Goal: Use online tool/utility: Use online tool/utility

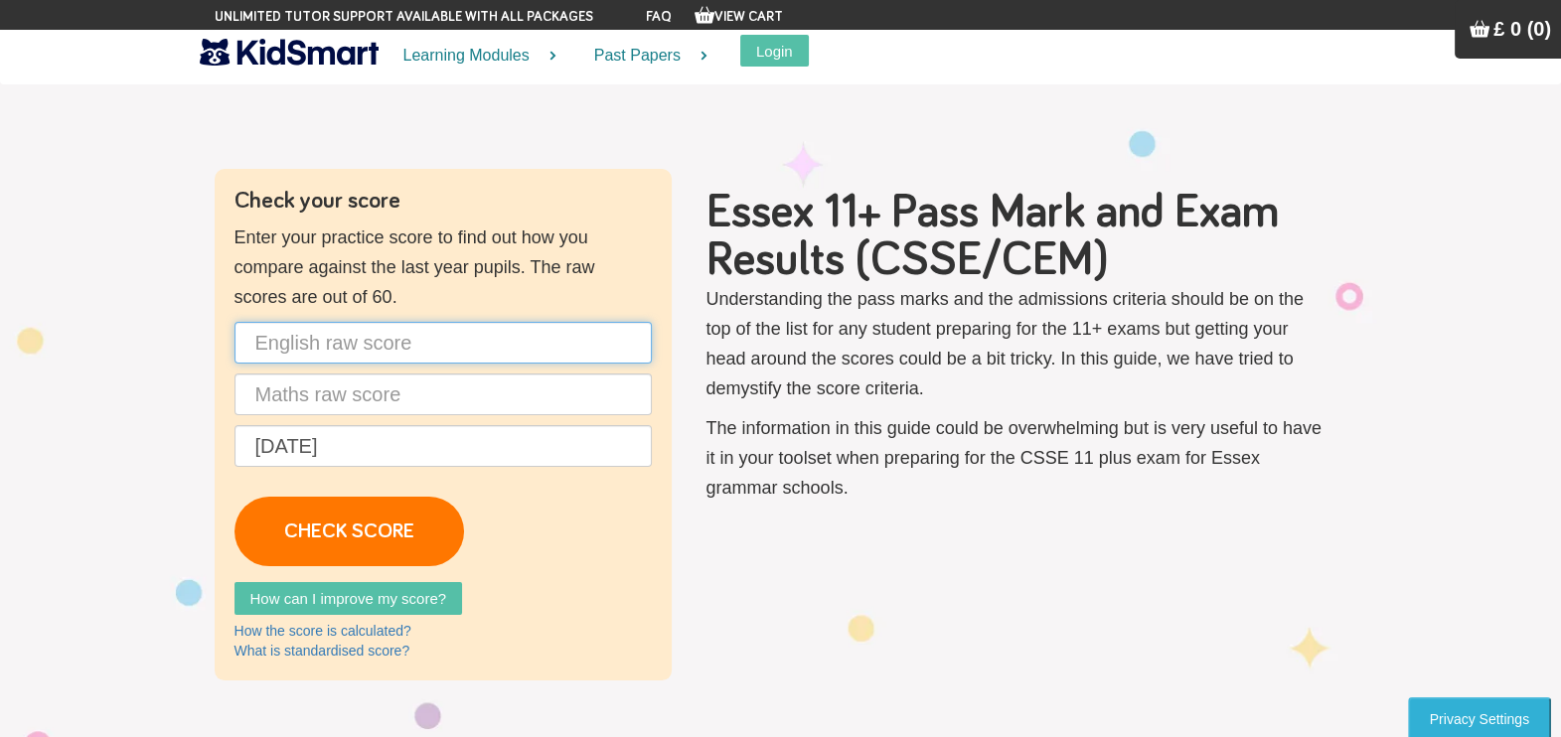
click at [388, 333] on input "text" at bounding box center [442, 343] width 417 height 42
type input "31"
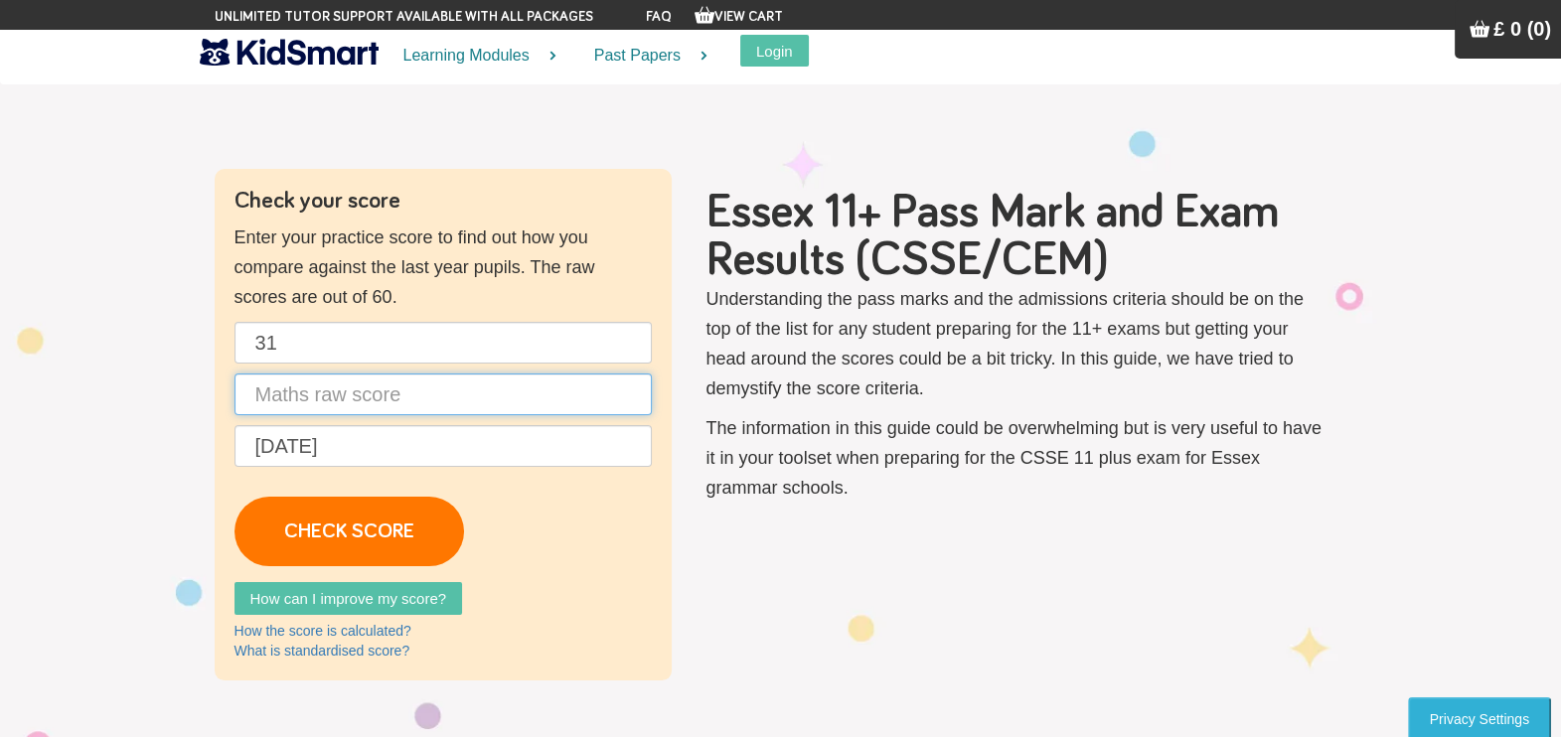
click at [380, 381] on input "text" at bounding box center [442, 395] width 417 height 42
type input "33"
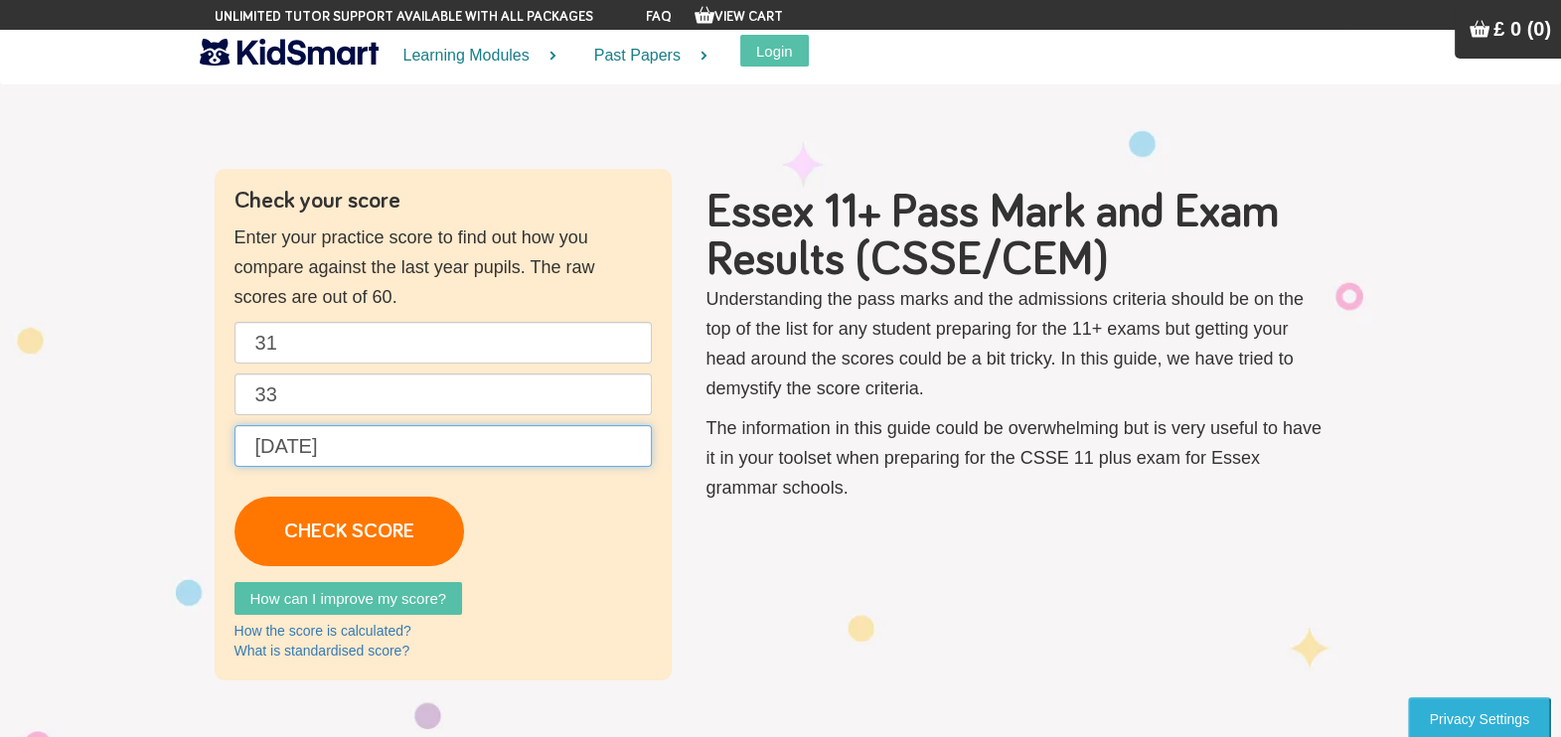
click at [366, 438] on input "[DATE]" at bounding box center [442, 446] width 417 height 42
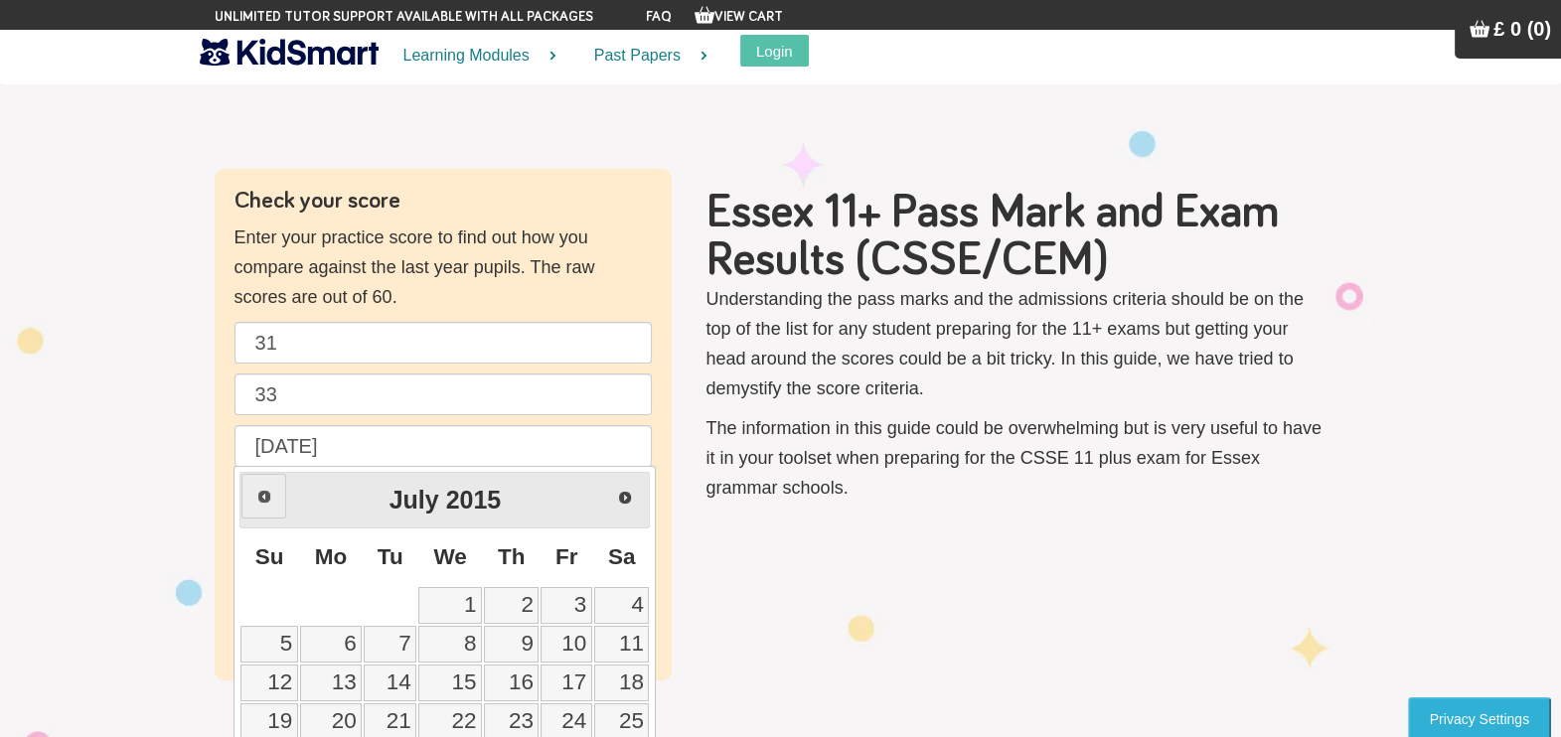
click at [264, 496] on span "Prev" at bounding box center [264, 497] width 16 height 16
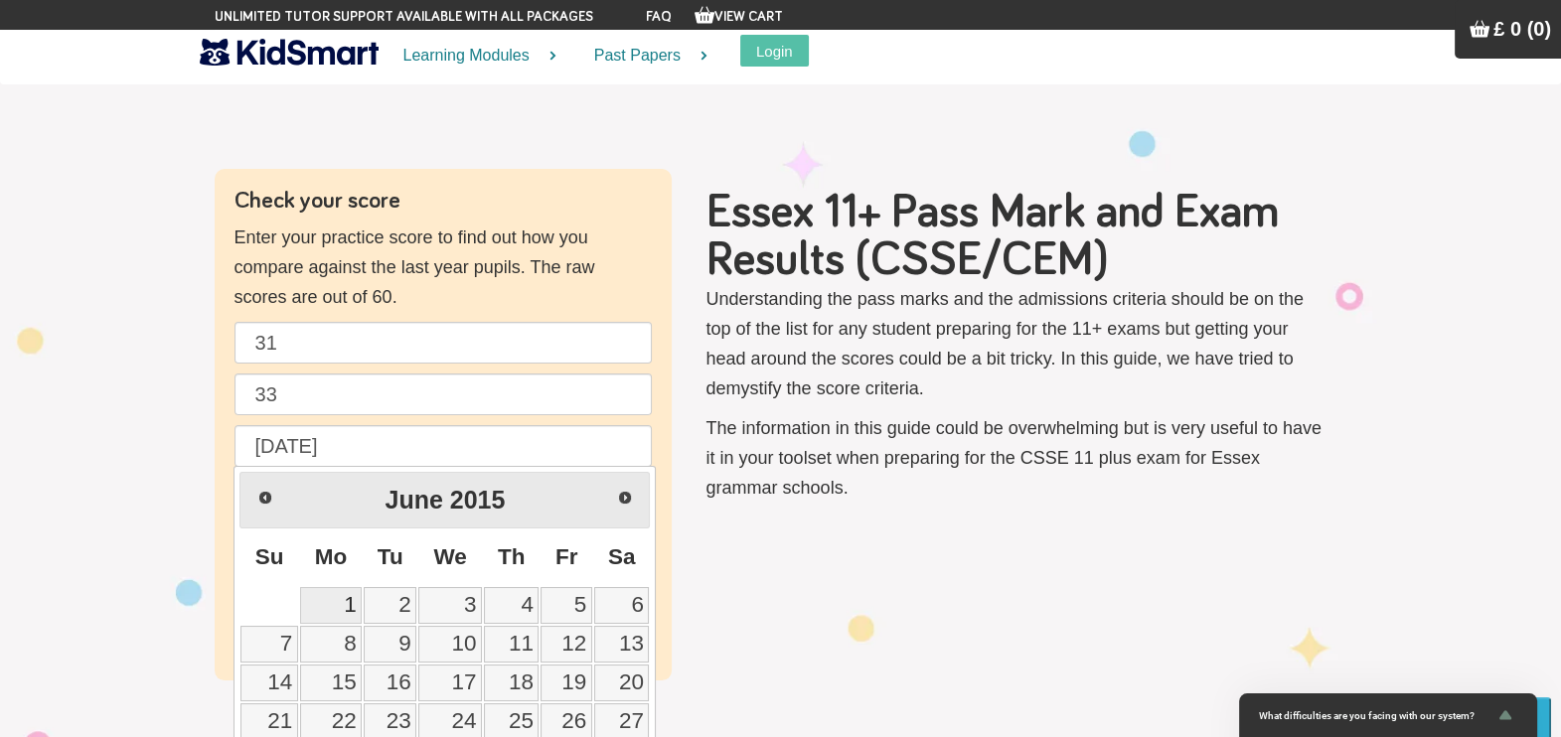
click at [356, 600] on link "1" at bounding box center [331, 605] width 63 height 37
type input "[DATE]"
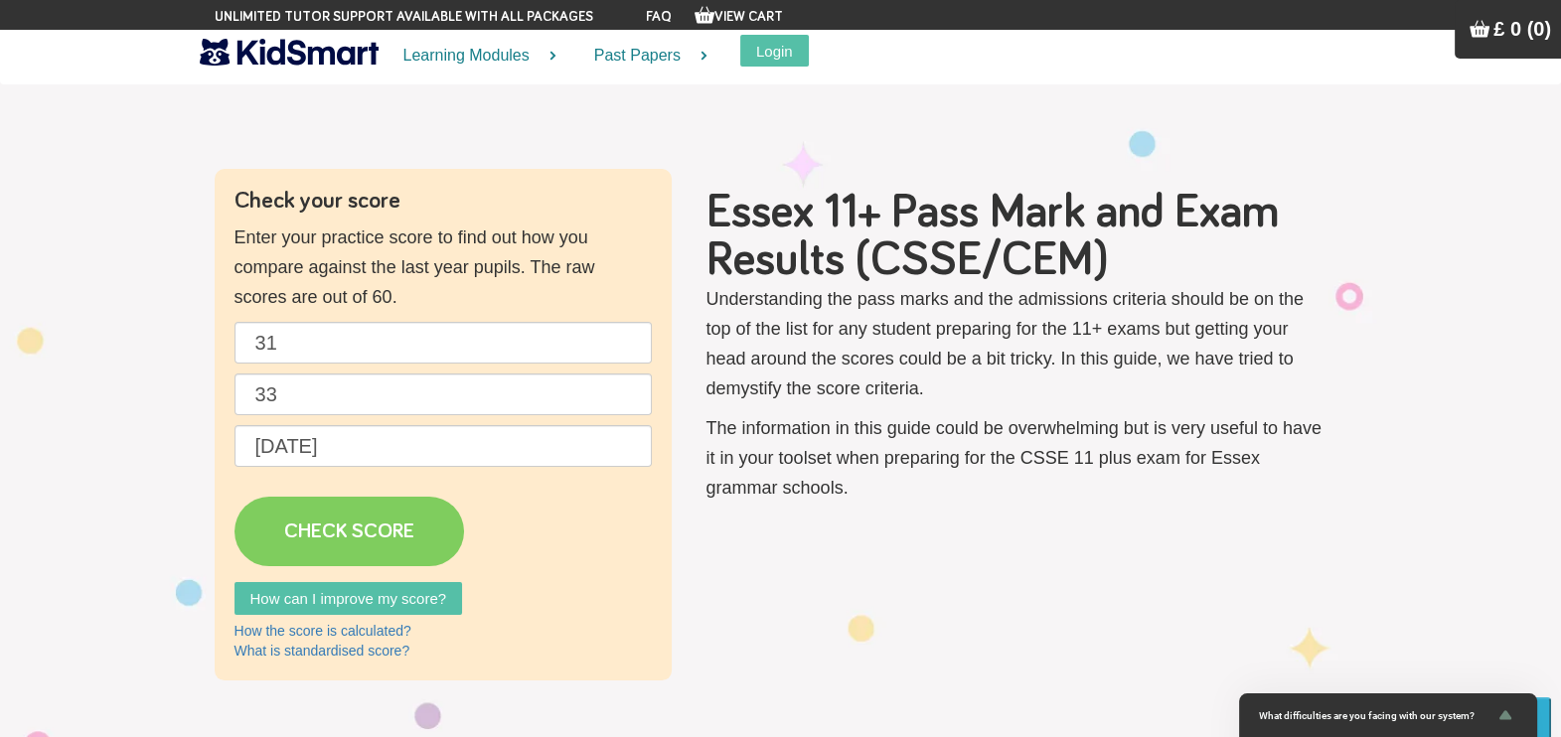
click at [384, 530] on link "CHECK SCORE" at bounding box center [348, 532] width 229 height 70
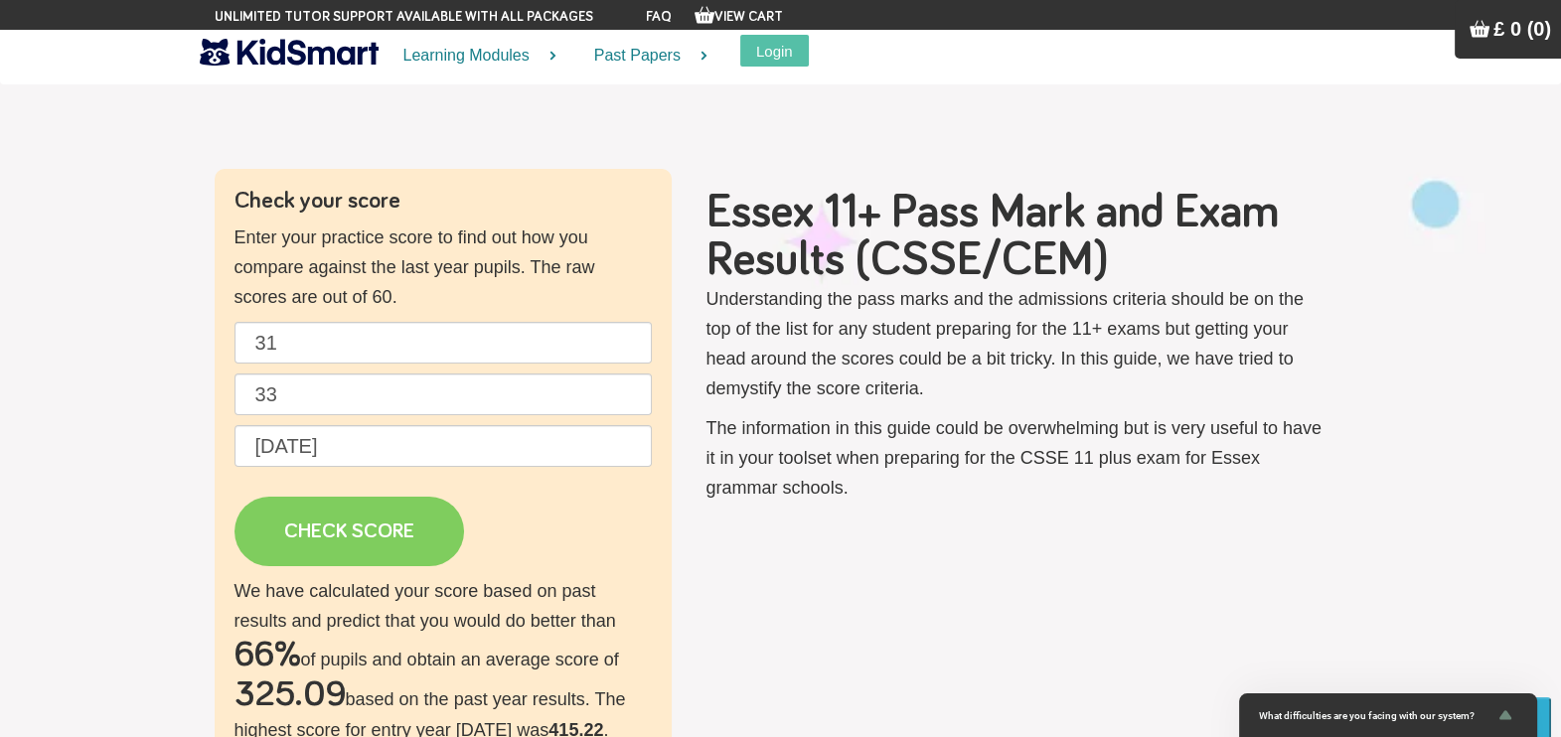
click at [384, 530] on link "CHECK SCORE" at bounding box center [348, 532] width 229 height 70
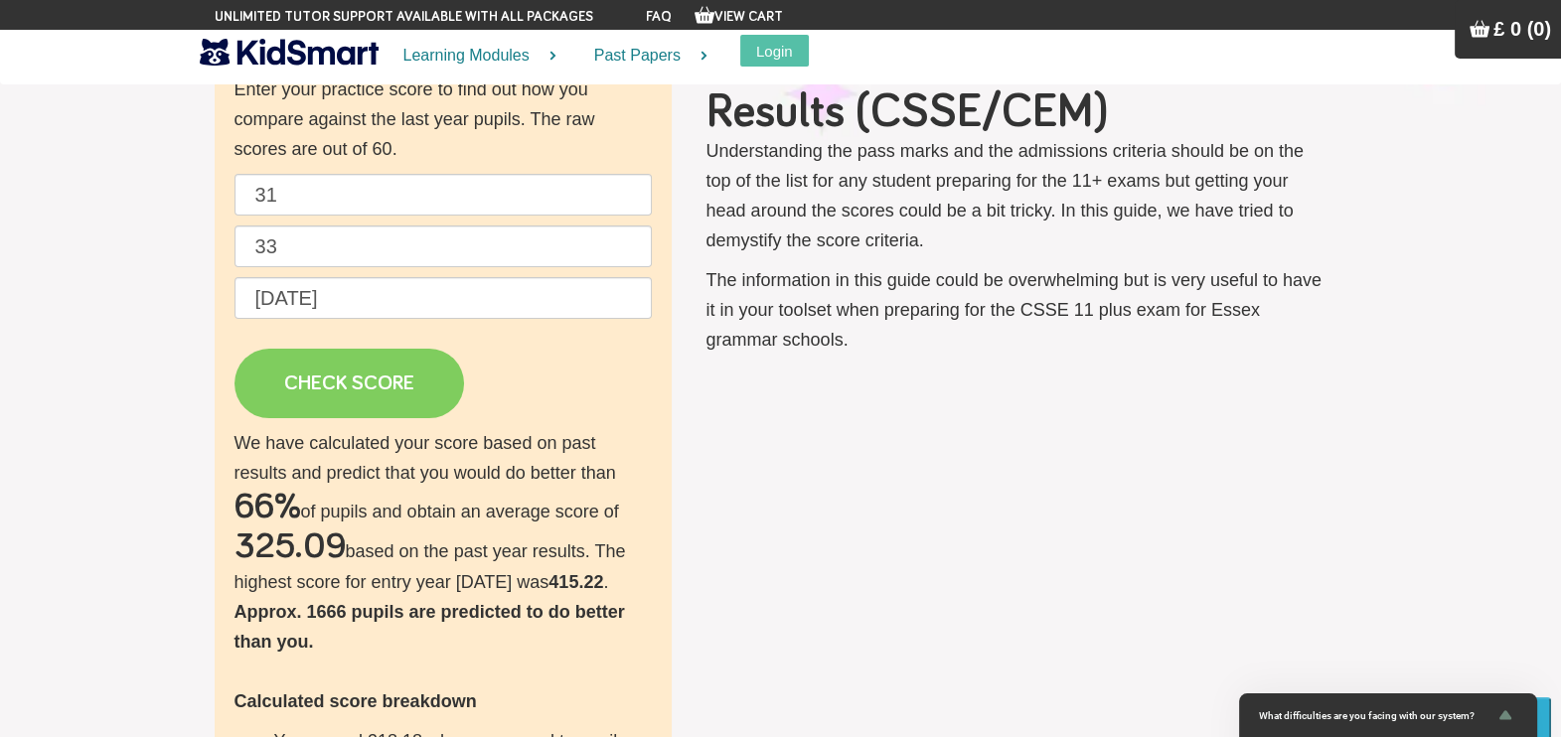
scroll to position [154, 0]
